Goal: Information Seeking & Learning: Learn about a topic

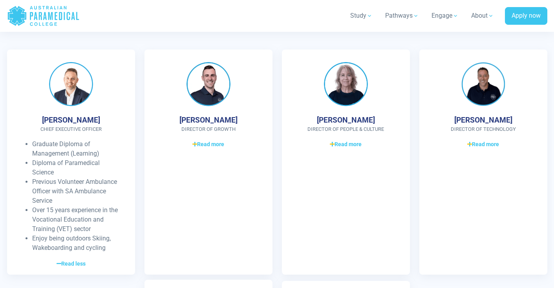
scroll to position [2424, 0]
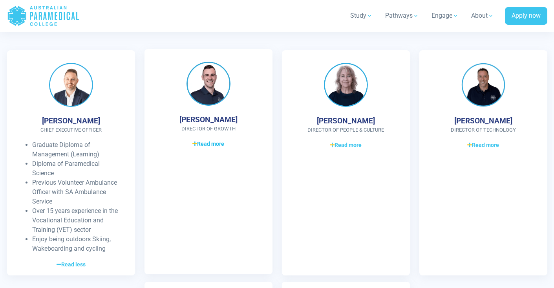
click at [217, 140] on span "Read more" at bounding box center [208, 144] width 32 height 8
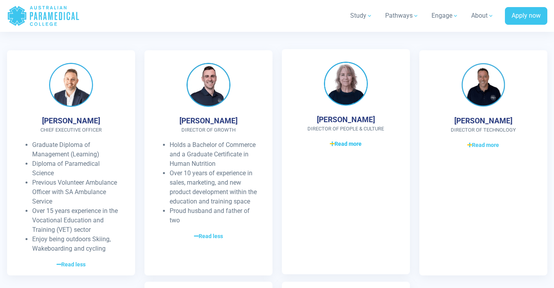
click at [340, 140] on span "Read more" at bounding box center [346, 144] width 32 height 8
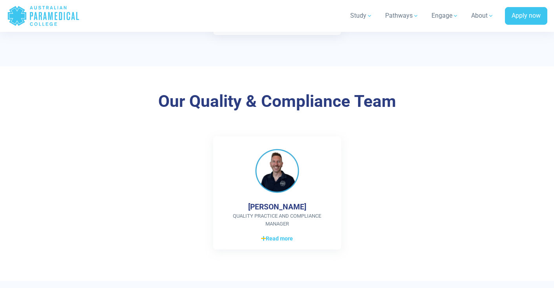
scroll to position [2118, 0]
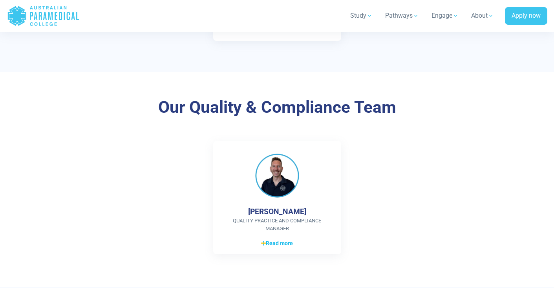
click at [286, 239] on span "Read more" at bounding box center [277, 243] width 32 height 8
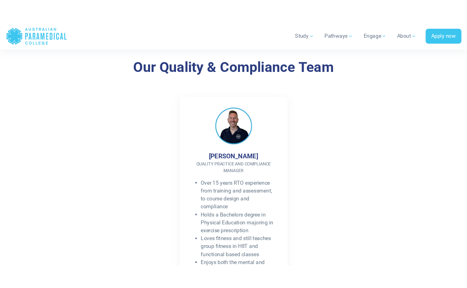
scroll to position [2202, 0]
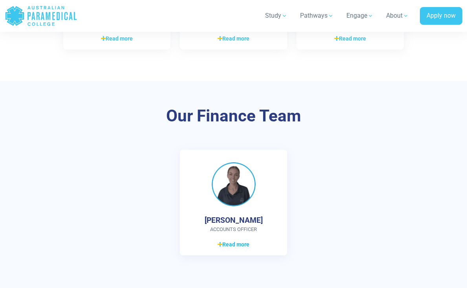
click at [243, 239] on link "Read more Read less" at bounding box center [233, 243] width 82 height 9
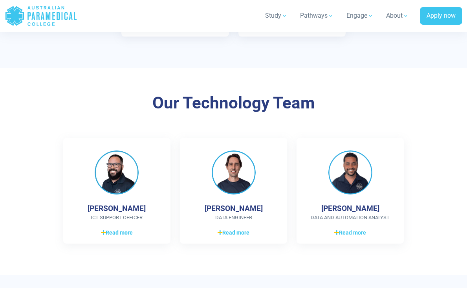
scroll to position [1898, 0]
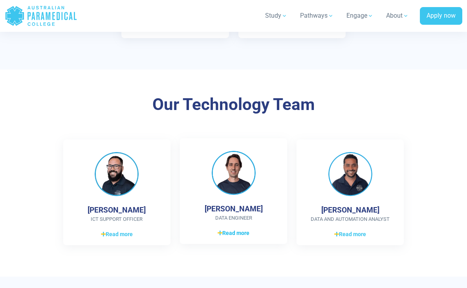
click at [261, 228] on link "Read more Read less" at bounding box center [233, 232] width 82 height 9
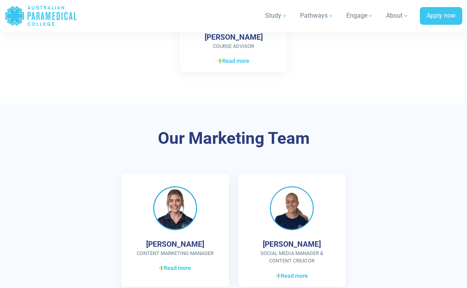
scroll to position [1656, 0]
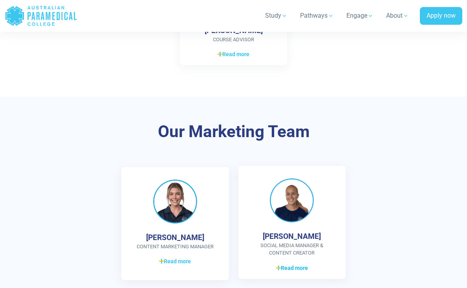
click at [260, 263] on link "Read more Read less" at bounding box center [292, 267] width 82 height 9
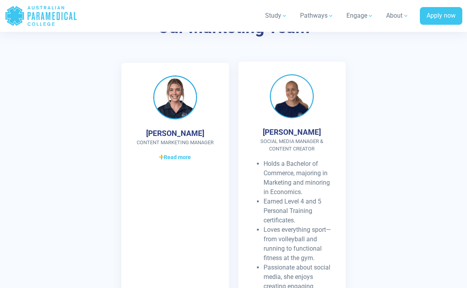
scroll to position [1755, 0]
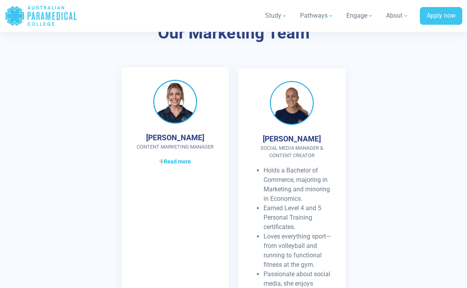
click at [178, 157] on span "Read more" at bounding box center [175, 161] width 32 height 8
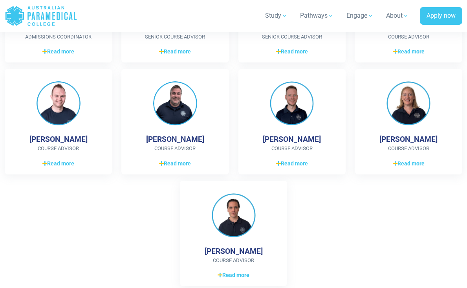
scroll to position [1433, 0]
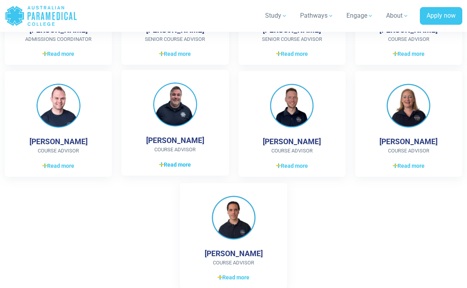
click at [186, 161] on span "Read more" at bounding box center [175, 165] width 32 height 8
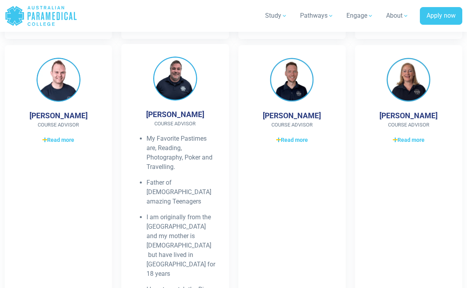
scroll to position [1467, 0]
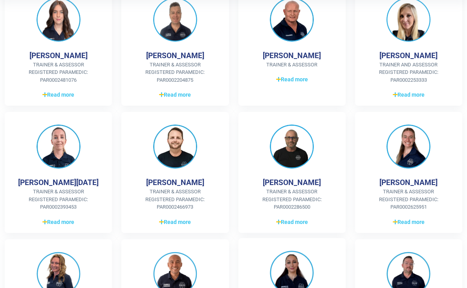
scroll to position [225, 0]
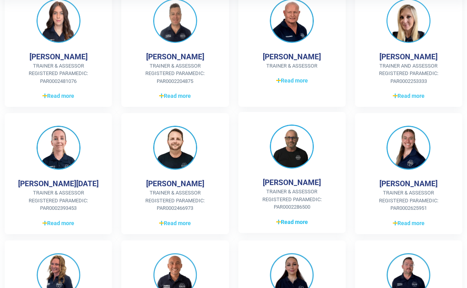
click at [276, 225] on span "Read more" at bounding box center [292, 222] width 32 height 8
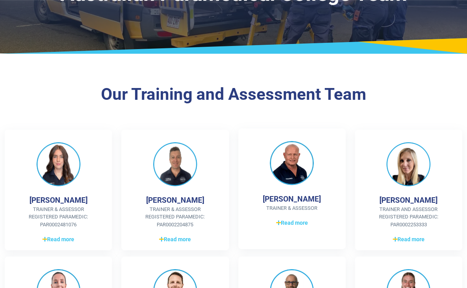
scroll to position [0, 0]
